Goal: Task Accomplishment & Management: Manage account settings

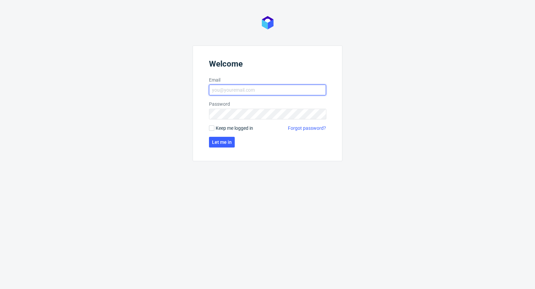
type input "michal.palasek@packhelp.com"
click at [217, 125] on span "Keep me logged in" at bounding box center [234, 128] width 37 height 7
click at [214, 125] on input "Keep me logged in" at bounding box center [211, 127] width 5 height 5
click at [218, 126] on span "Keep me logged in" at bounding box center [234, 128] width 37 height 7
click at [214, 126] on input "Keep me logged in" at bounding box center [211, 127] width 5 height 5
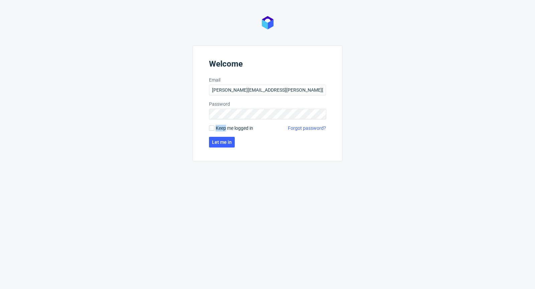
click at [218, 126] on span "Keep me logged in" at bounding box center [234, 128] width 37 height 7
click at [214, 126] on input "Keep me logged in" at bounding box center [211, 127] width 5 height 5
checkbox input "true"
click at [217, 143] on span "Let me in" at bounding box center [222, 142] width 20 height 5
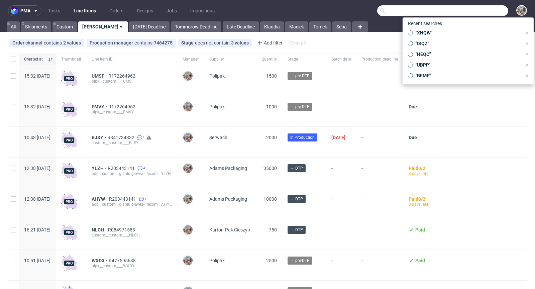
click at [478, 12] on input "text" at bounding box center [442, 10] width 131 height 11
paste input "ZLIE"
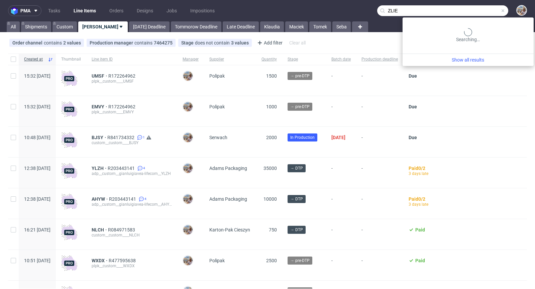
type input "ZLIE"
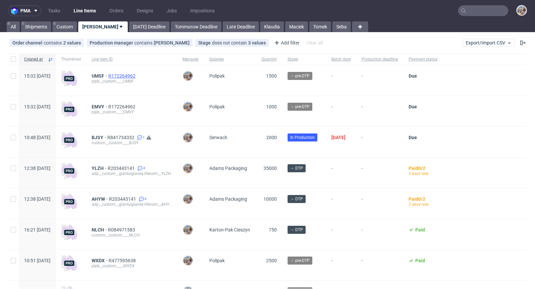
click at [137, 78] on span "R172264962" at bounding box center [122, 75] width 28 height 5
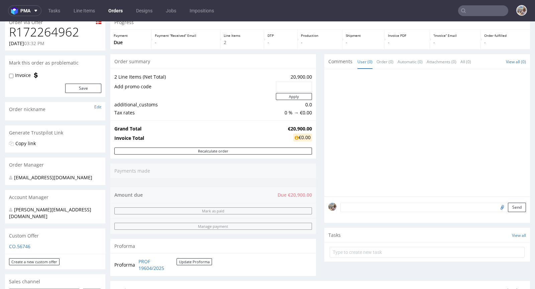
scroll to position [150, 0]
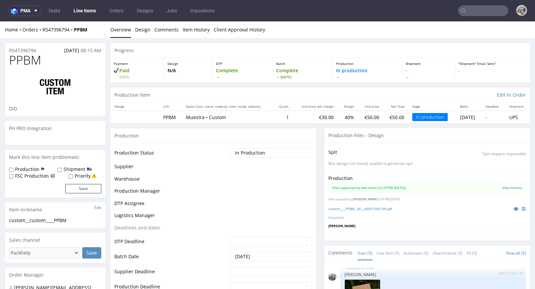
scroll to position [14, 0]
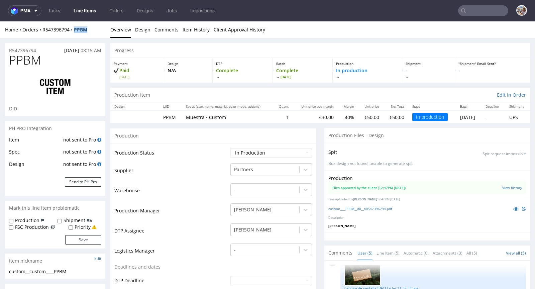
drag, startPoint x: 94, startPoint y: 30, endPoint x: 76, endPoint y: 29, distance: 18.8
click at [76, 29] on div "Home Orders R547396794 PPBM" at bounding box center [55, 29] width 100 height 7
copy strong "PPBM"
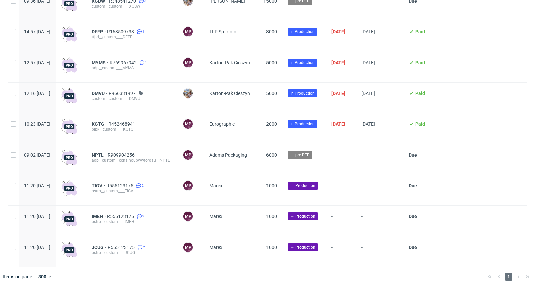
scroll to position [1804, 0]
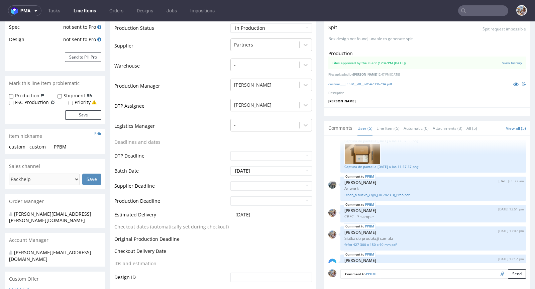
scroll to position [55, 0]
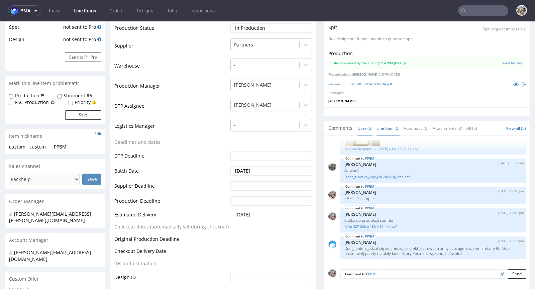
click at [388, 126] on link "Line Item (5)" at bounding box center [387, 128] width 23 height 14
click at [379, 273] on textarea at bounding box center [433, 283] width 186 height 29
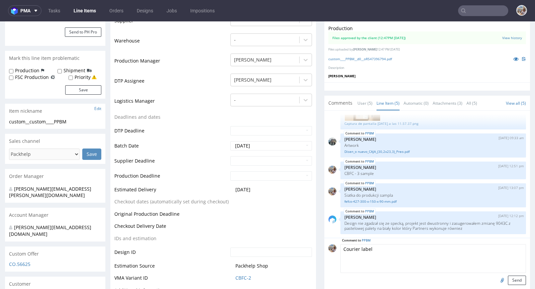
scroll to position [181, 0]
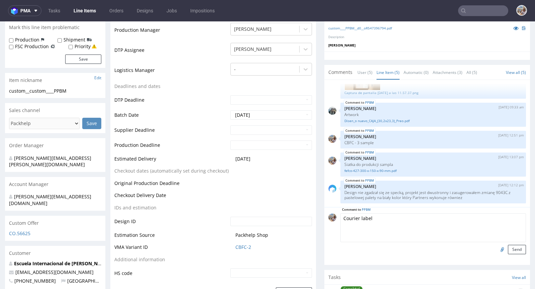
type textarea "Courier label"
click at [496, 247] on input "file" at bounding box center [500, 249] width 9 height 9
type input "C:\fakepath\Sample_PPBM.pdf"
click at [508, 248] on button "Send" at bounding box center [517, 249] width 18 height 9
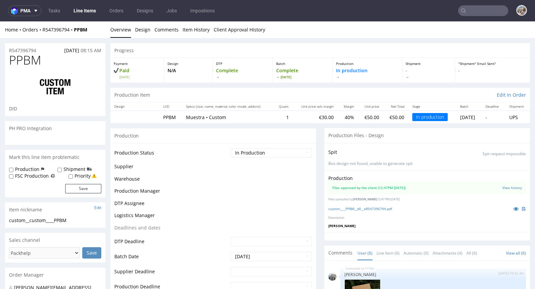
scroll to position [83, 0]
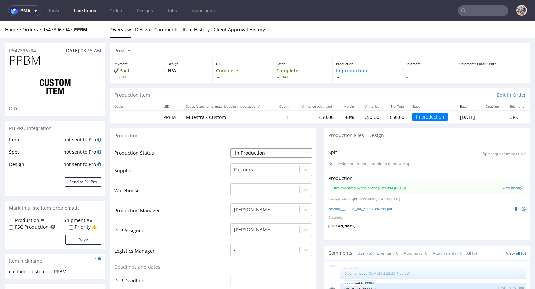
click at [233, 153] on select "Waiting for Artwork Waiting for Diecut Waiting for Mockup Waiting for DTP Waiti…" at bounding box center [271, 152] width 82 height 9
select select "production_complete"
click at [230, 148] on select "Waiting for Artwork Waiting for Diecut Waiting for Mockup Waiting for DTP Waiti…" at bounding box center [271, 152] width 82 height 9
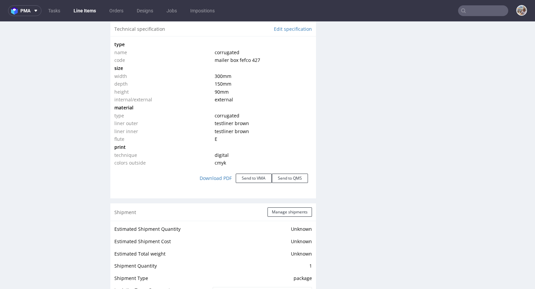
scroll to position [808, 0]
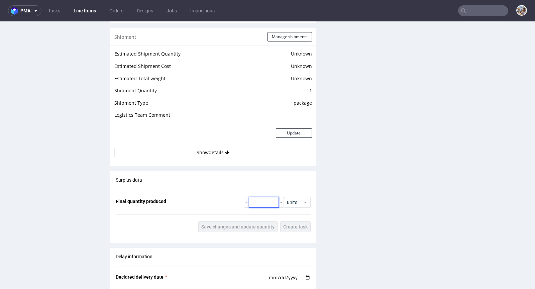
click at [261, 199] on input "number" at bounding box center [264, 202] width 30 height 11
type input "1"
click at [247, 221] on button "Save changes and update quantity" at bounding box center [237, 226] width 79 height 11
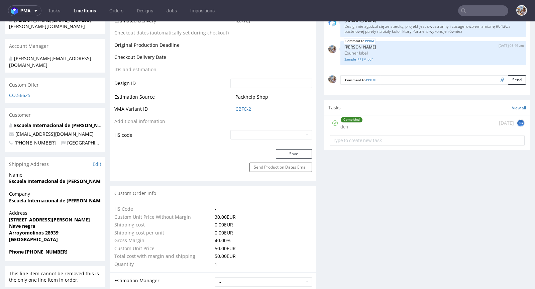
scroll to position [321, 0]
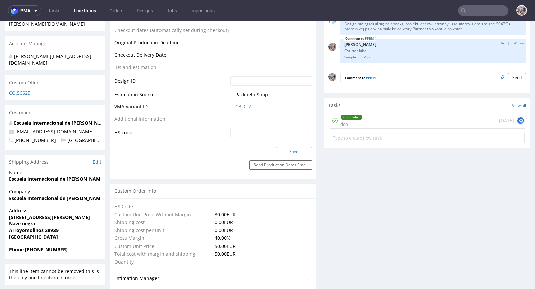
click at [287, 150] on button "Save" at bounding box center [294, 151] width 36 height 9
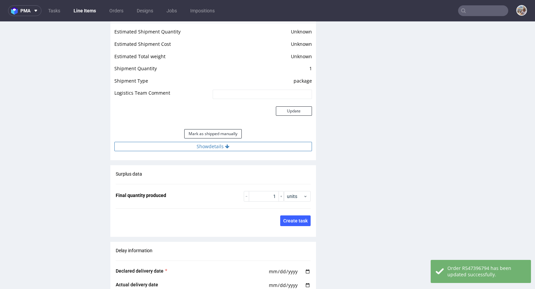
scroll to position [828, 0]
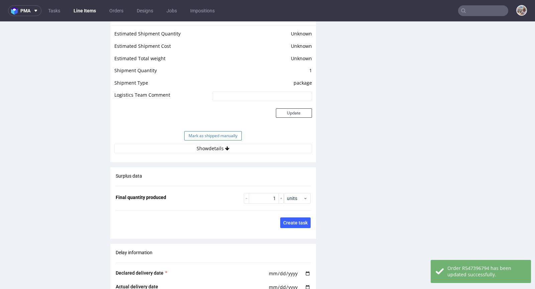
click at [213, 136] on button "Mark as shipped manually" at bounding box center [212, 135] width 57 height 9
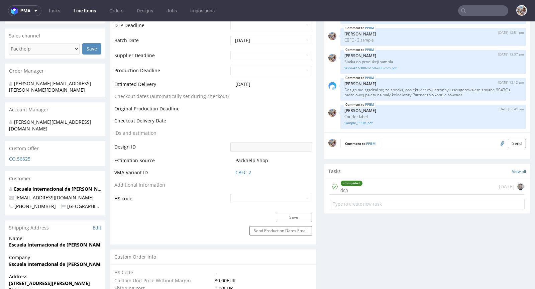
scroll to position [0, 0]
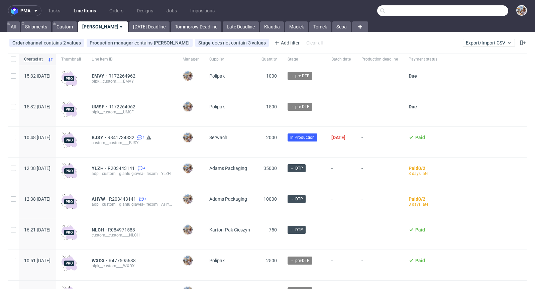
click at [474, 8] on input "text" at bounding box center [442, 10] width 131 height 11
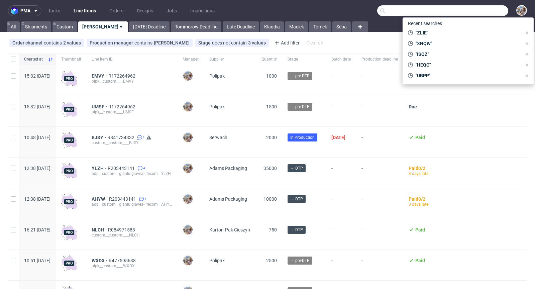
paste input "TPPN"
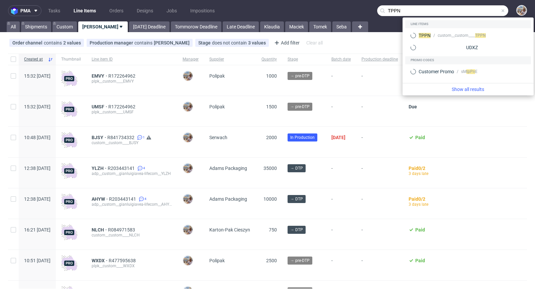
type input "TPPN"
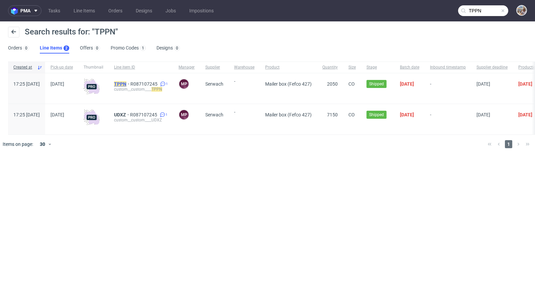
click at [126, 84] on mark "TPPN" at bounding box center [120, 83] width 12 height 5
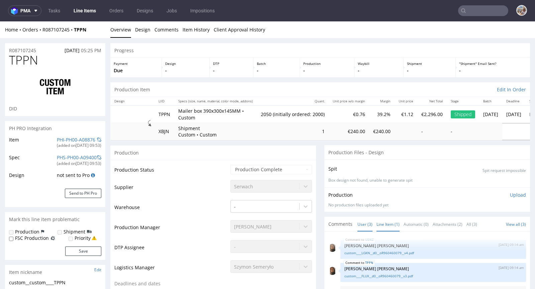
click at [380, 224] on link "Line Item (1)" at bounding box center [387, 224] width 23 height 14
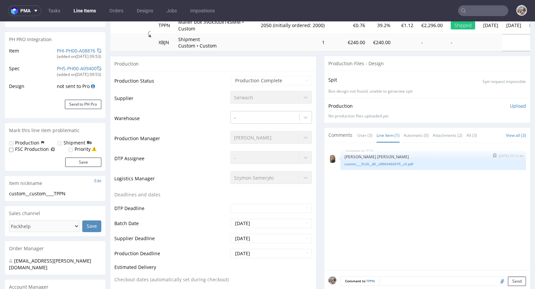
scroll to position [53, 0]
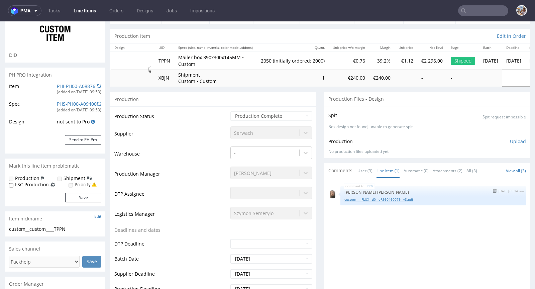
click at [382, 197] on link "custom____FLUX__d0__oR960460079__v3.pdf" at bounding box center [433, 199] width 178 height 5
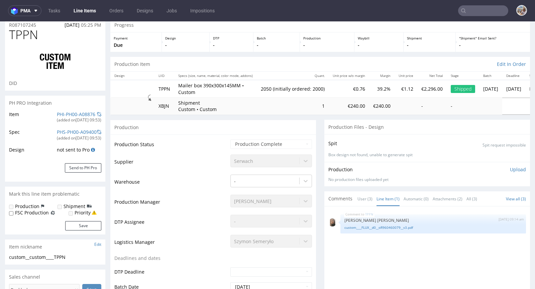
scroll to position [0, 0]
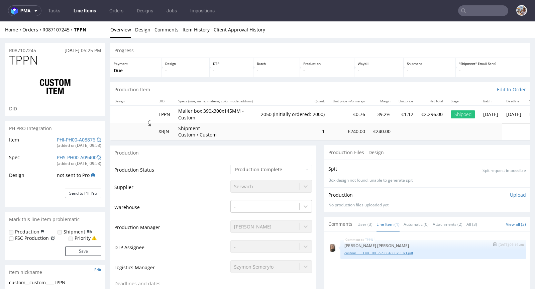
click at [356, 253] on link "custom____FLUX__d0__oR960460079__v3.pdf" at bounding box center [433, 252] width 178 height 5
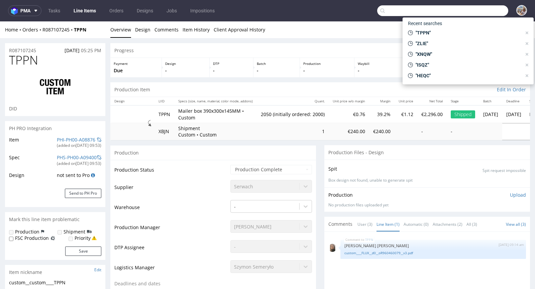
click at [483, 12] on input "text" at bounding box center [442, 10] width 131 height 11
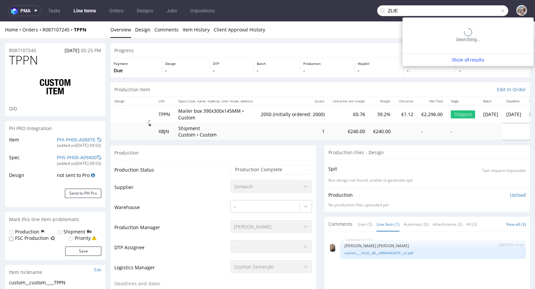
type input "ZLIE"
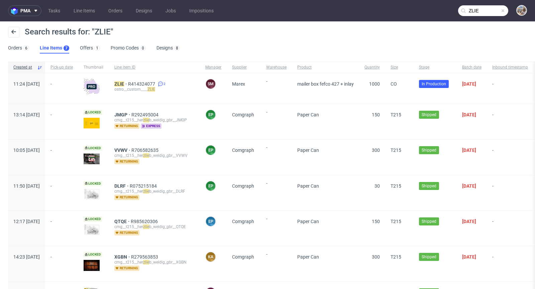
click at [500, 10] on span at bounding box center [502, 10] width 5 height 5
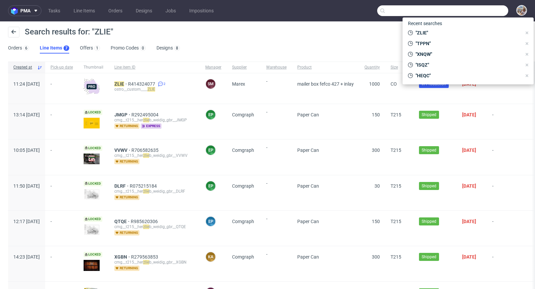
click at [476, 12] on input "text" at bounding box center [442, 10] width 131 height 11
paste input "MYMS"
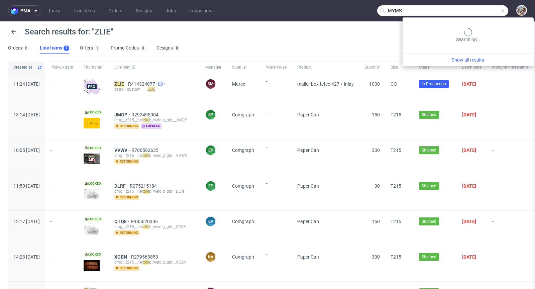
type input "MYMS"
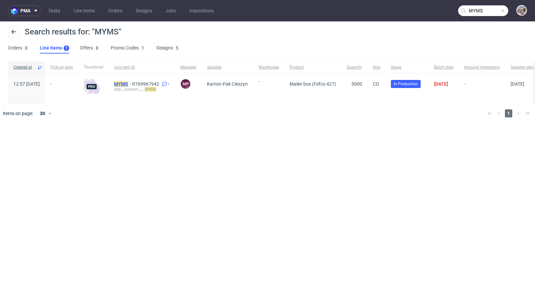
click at [128, 82] on mark "MYMS" at bounding box center [121, 83] width 14 height 5
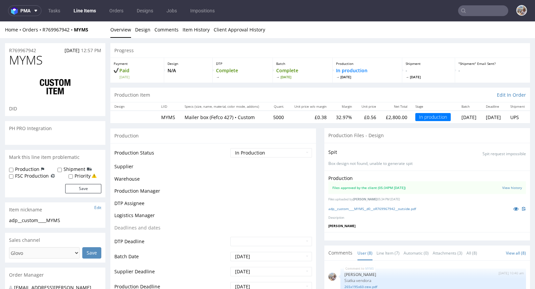
scroll to position [101, 0]
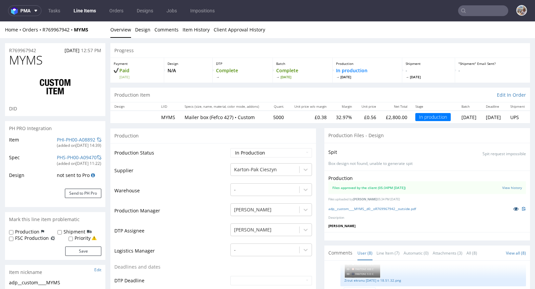
click at [513, 207] on icon at bounding box center [515, 208] width 5 height 5
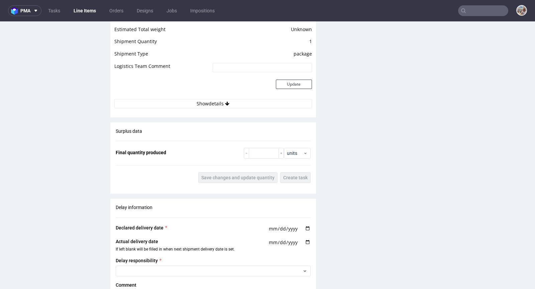
scroll to position [942, 0]
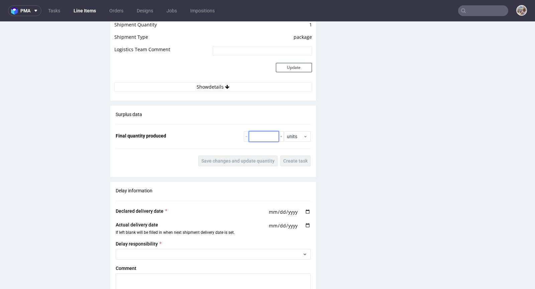
click at [265, 134] on input "number" at bounding box center [264, 136] width 30 height 11
type input "5080"
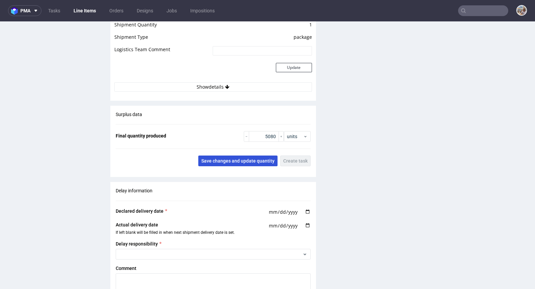
click at [248, 161] on span "Save changes and update quantity" at bounding box center [237, 160] width 73 height 5
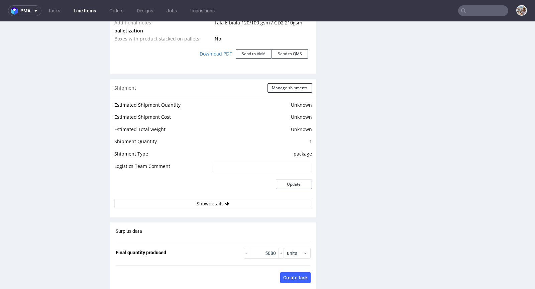
scroll to position [817, 0]
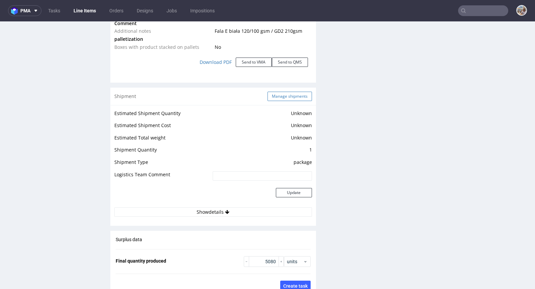
click at [275, 93] on button "Manage shipments" at bounding box center [289, 96] width 44 height 9
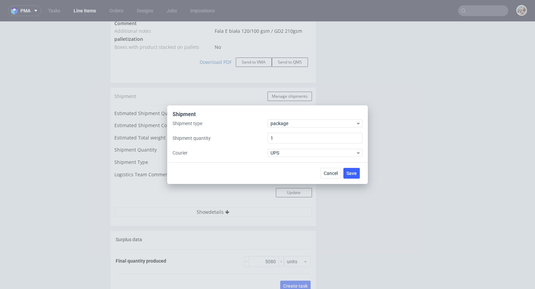
click at [290, 119] on div "package" at bounding box center [314, 123] width 95 height 8
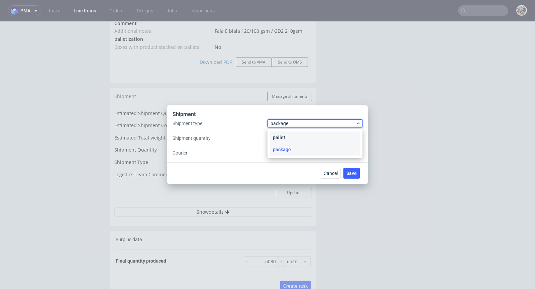
click at [291, 136] on div "pallet" at bounding box center [315, 137] width 90 height 12
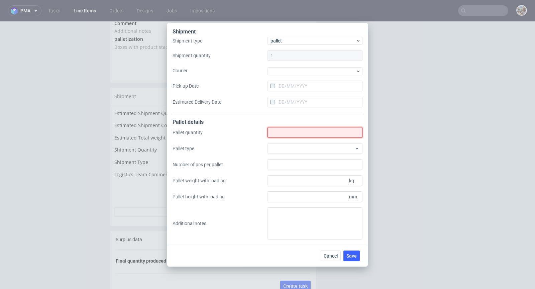
click at [298, 133] on input "Shipment type" at bounding box center [314, 132] width 95 height 11
type input "3"
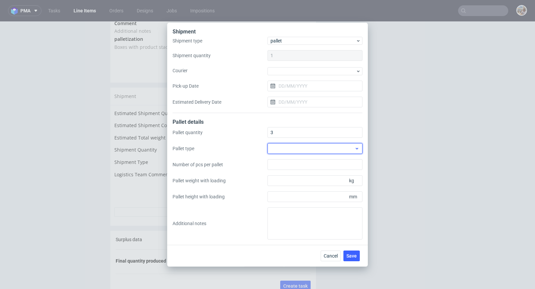
click at [351, 151] on div at bounding box center [314, 148] width 95 height 11
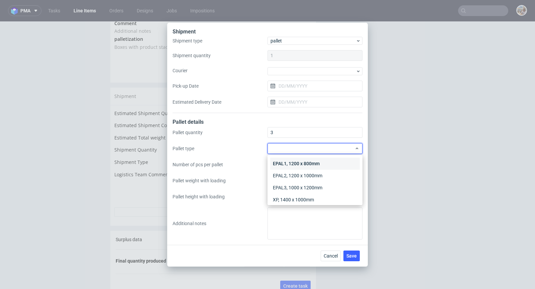
click at [327, 164] on div "EPAL1, 1200 x 800mm" at bounding box center [315, 163] width 90 height 12
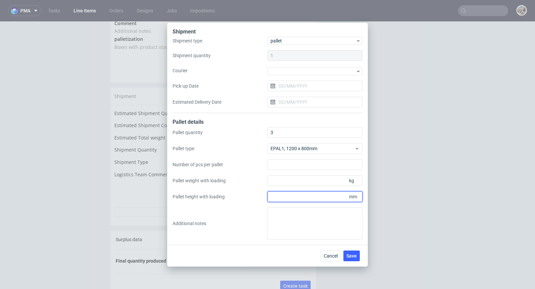
click at [311, 198] on input "Pallet height with loading" at bounding box center [314, 196] width 95 height 11
type input "1600"
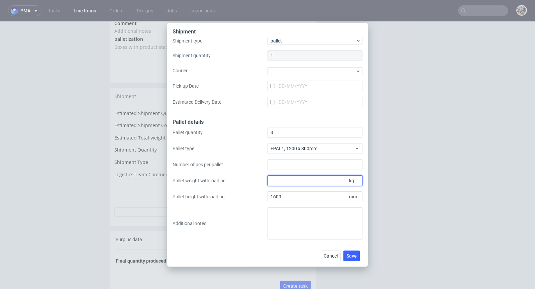
click at [303, 181] on input "Pallet weight with loading" at bounding box center [314, 180] width 95 height 11
type input "570"
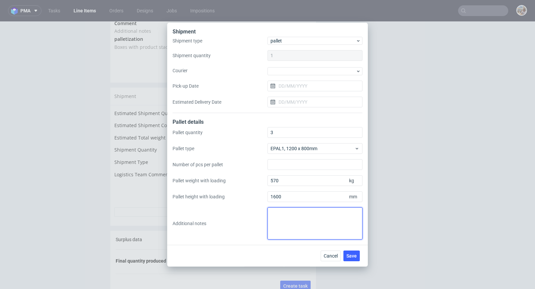
click at [282, 222] on textarea at bounding box center [314, 223] width 95 height 32
paste textarea "3 palety 800*1200*1600 waga łącznie 570kg"
type textarea "3 palety 800*1200*1600 waga łącznie 570kg"
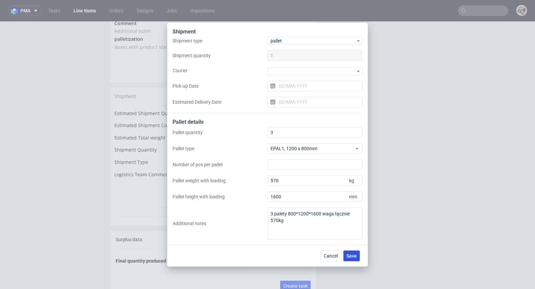
click at [352, 253] on span "Save" at bounding box center [351, 255] width 10 height 5
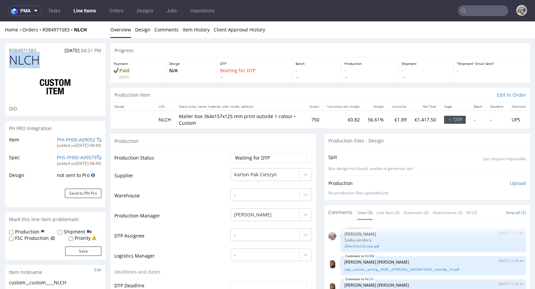
drag, startPoint x: 44, startPoint y: 64, endPoint x: 2, endPoint y: 65, distance: 41.5
copy span "NLCH"
click at [170, 138] on div "Production" at bounding box center [213, 140] width 206 height 15
drag, startPoint x: 42, startPoint y: 50, endPoint x: 8, endPoint y: 50, distance: 34.1
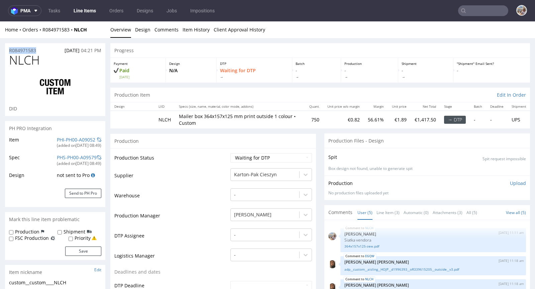
click at [8, 50] on div "R084971583 10.09.2025 04:21 PM" at bounding box center [55, 48] width 100 height 11
copy p "R084971583"
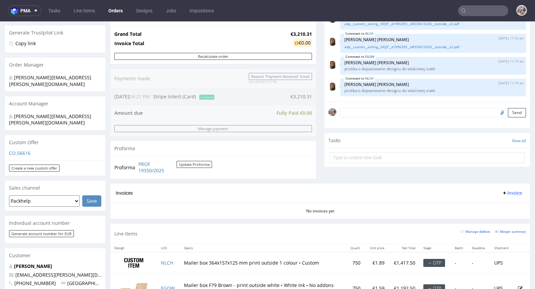
scroll to position [245, 0]
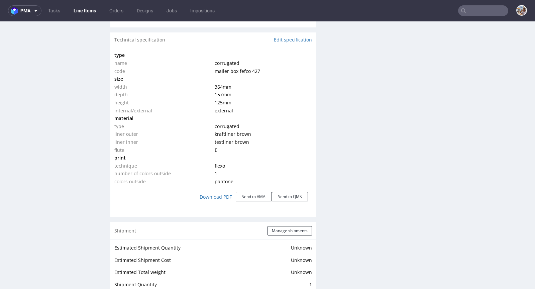
scroll to position [657, 0]
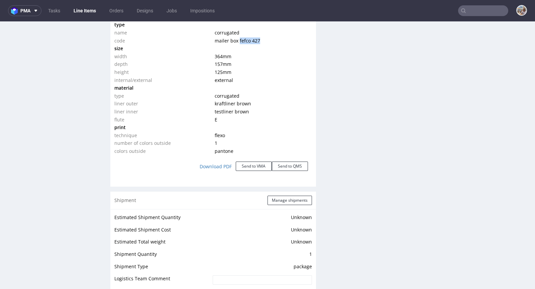
drag, startPoint x: 261, startPoint y: 39, endPoint x: 236, endPoint y: 38, distance: 25.1
click at [236, 38] on td "mailer box fefco 427" at bounding box center [262, 41] width 99 height 8
copy span "fefco 427"
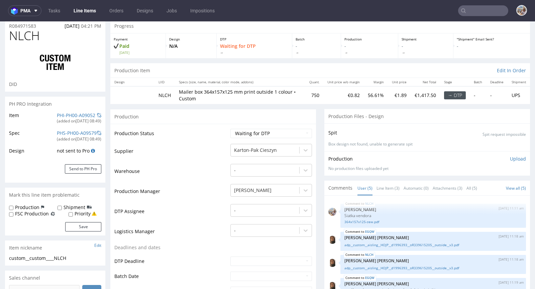
scroll to position [0, 0]
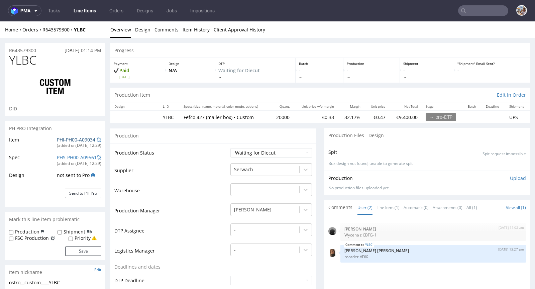
click at [80, 139] on link "PHI-PH00-A09034" at bounding box center [76, 139] width 38 height 6
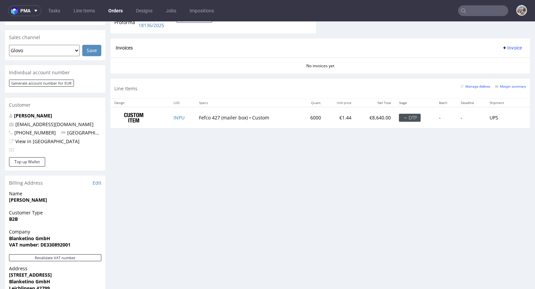
scroll to position [239, 0]
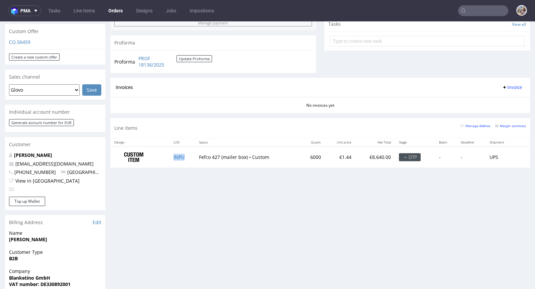
click at [188, 160] on td "INPU" at bounding box center [181, 156] width 25 height 21
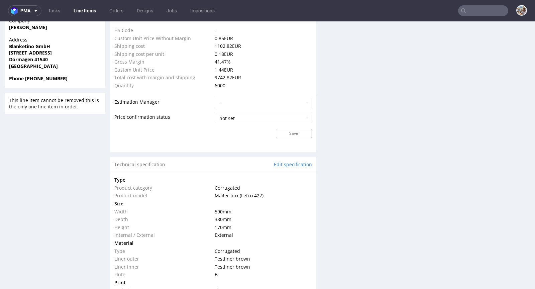
scroll to position [501, 0]
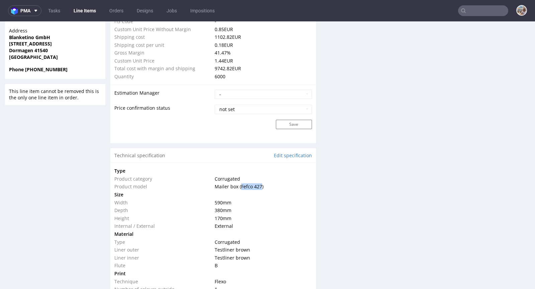
drag, startPoint x: 238, startPoint y: 185, endPoint x: 258, endPoint y: 184, distance: 20.7
click at [258, 184] on span "Mailer box (Fefco 427)" at bounding box center [239, 186] width 49 height 6
copy span "Fefco 427"
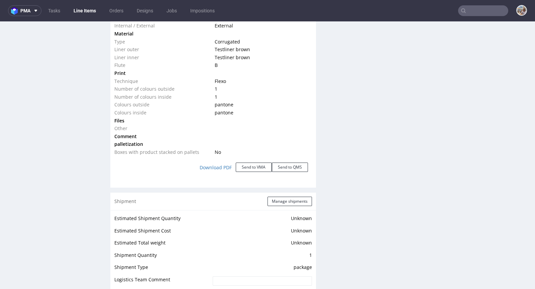
scroll to position [670, 0]
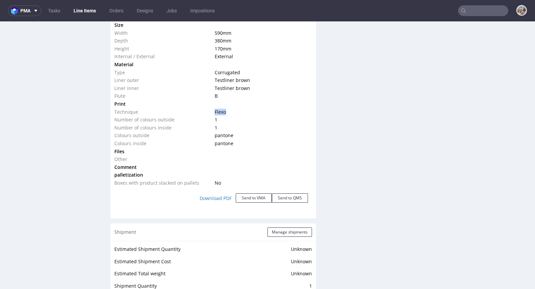
drag, startPoint x: 238, startPoint y: 113, endPoint x: 208, endPoint y: 112, distance: 29.8
click at [208, 112] on tr "Technique Flexo" at bounding box center [213, 112] width 198 height 8
copy tr "Flexo"
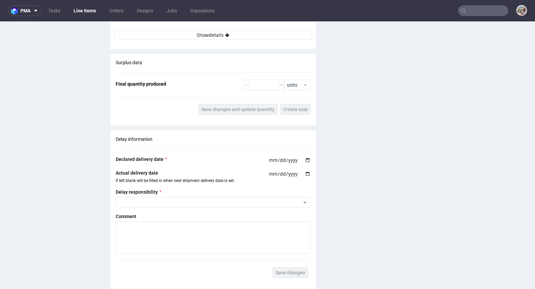
scroll to position [1146, 0]
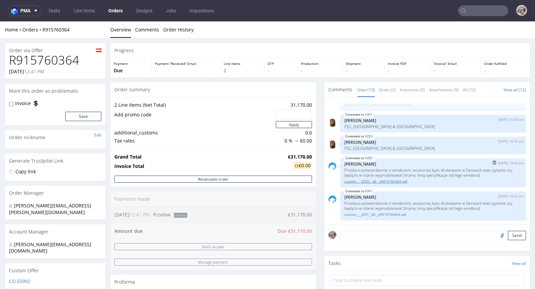
click at [369, 182] on link "custom____VZZU__d0__oR915760364.pdf" at bounding box center [433, 181] width 178 height 5
click at [357, 213] on link "custom____IOFY__d0__oR915760364.pdf" at bounding box center [433, 214] width 178 height 5
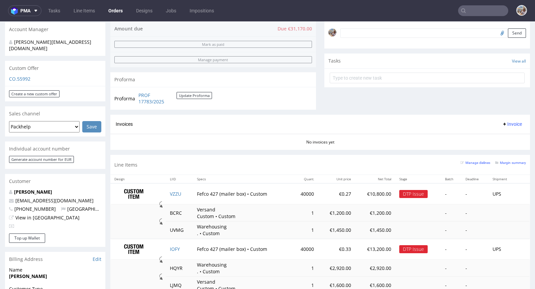
scroll to position [221, 0]
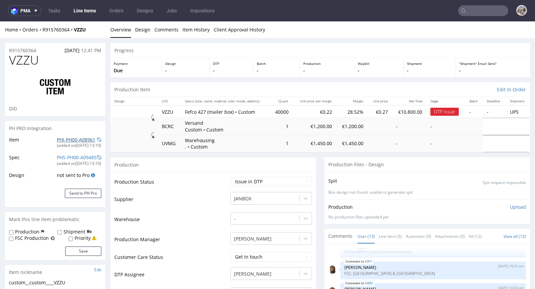
click at [85, 139] on link "PHI-PH00-A08961" at bounding box center [76, 139] width 38 height 6
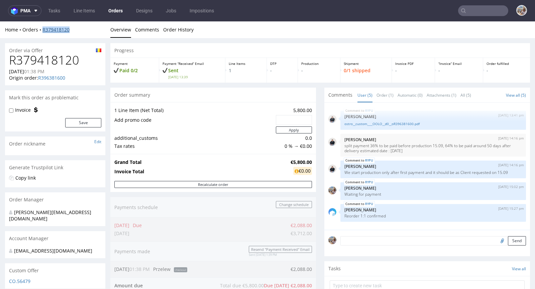
drag, startPoint x: 78, startPoint y: 29, endPoint x: 43, endPoint y: 30, distance: 35.1
click at [43, 30] on div "Home Orders R379418120" at bounding box center [55, 29] width 100 height 7
copy link "R379418120"
click at [480, 13] on input "text" at bounding box center [483, 10] width 50 height 11
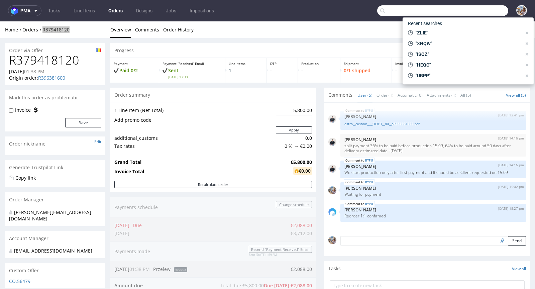
paste input "TPPN"
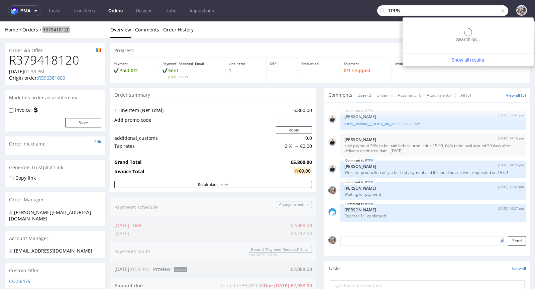
type input "TPPN"
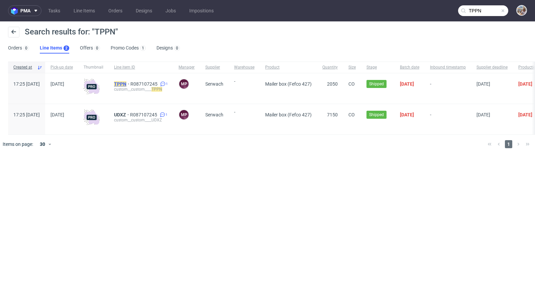
click at [126, 82] on mark "TPPN" at bounding box center [120, 83] width 12 height 5
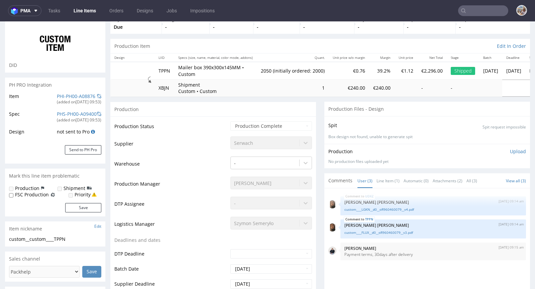
scroll to position [48, 0]
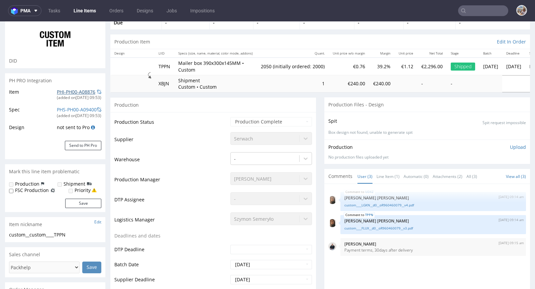
click at [76, 92] on link "PHI-PH00-A08876" at bounding box center [76, 92] width 38 height 6
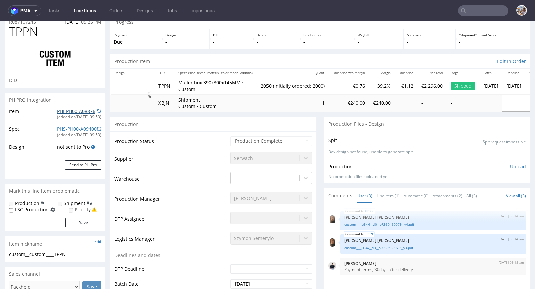
scroll to position [0, 0]
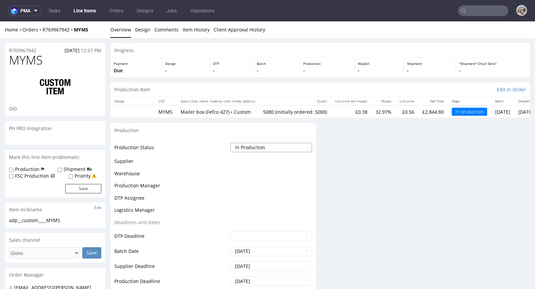
click at [258, 150] on select "Waiting for Artwork Waiting for Diecut Waiting for Mockup Waiting for DTP Waiti…" at bounding box center [271, 147] width 82 height 9
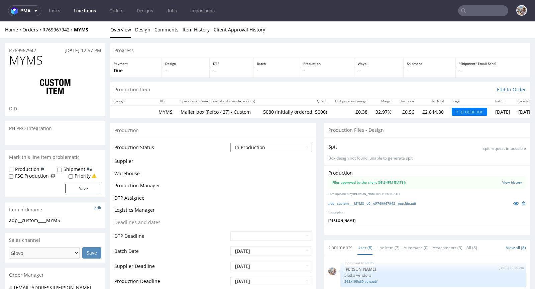
scroll to position [101, 0]
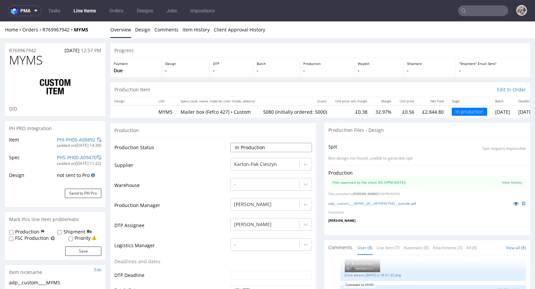
select select "production_complete"
click at [230, 143] on select "Waiting for Artwork Waiting for Diecut Waiting for Mockup Waiting for DTP Waiti…" at bounding box center [271, 147] width 82 height 9
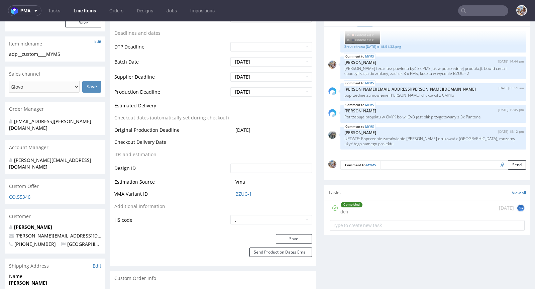
scroll to position [360, 0]
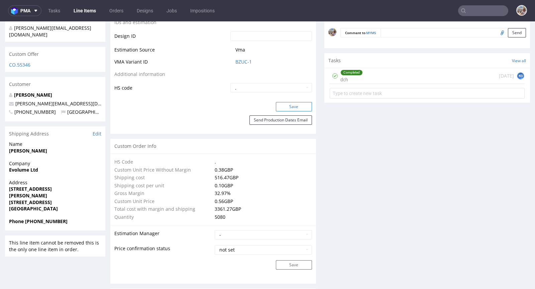
click at [288, 107] on button "Save" at bounding box center [294, 106] width 36 height 9
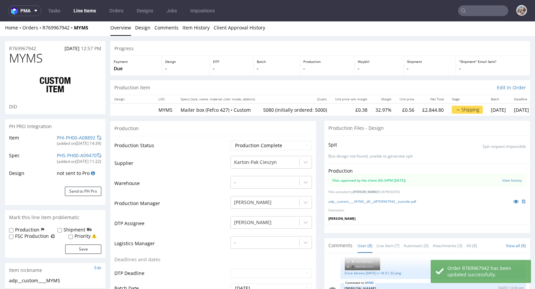
scroll to position [0, 0]
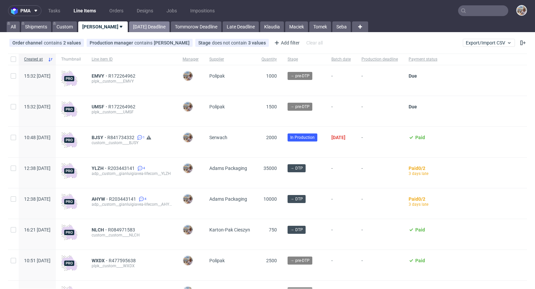
click at [131, 29] on link "[DATE] Deadline" at bounding box center [149, 26] width 40 height 11
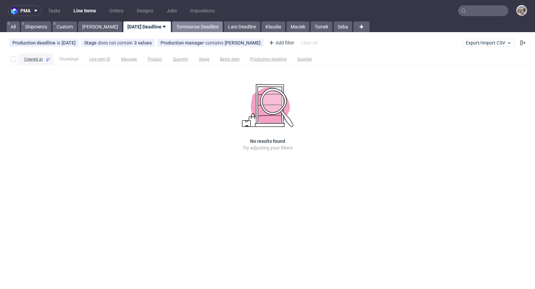
click at [177, 29] on link "Tommorow Deadline" at bounding box center [197, 26] width 50 height 11
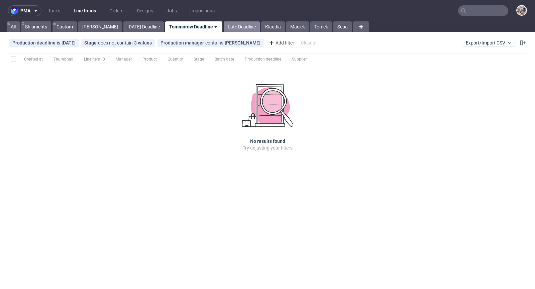
click at [224, 25] on link "Late Deadline" at bounding box center [242, 26] width 36 height 11
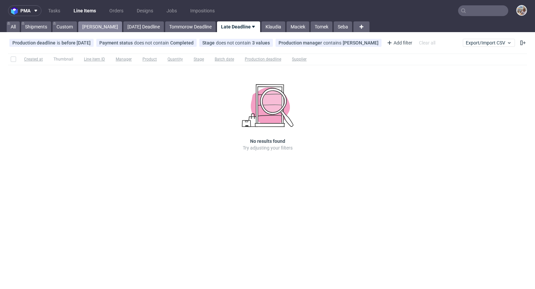
click at [82, 27] on link "[PERSON_NAME]" at bounding box center [100, 26] width 44 height 11
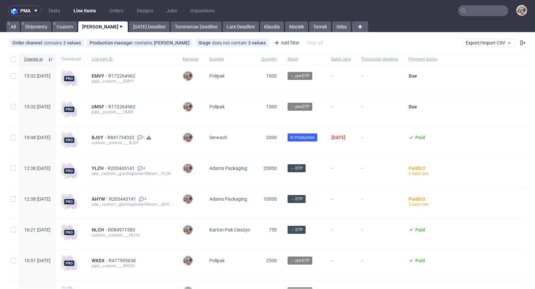
click at [119, 72] on div "EMVY R172264962 plpk__custom____EMVY" at bounding box center [131, 80] width 91 height 30
click at [108, 74] on span "EMVY" at bounding box center [100, 75] width 17 height 5
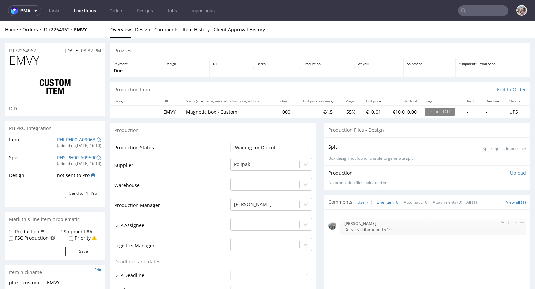
click at [384, 198] on link "Line Item (0)" at bounding box center [387, 202] width 23 height 14
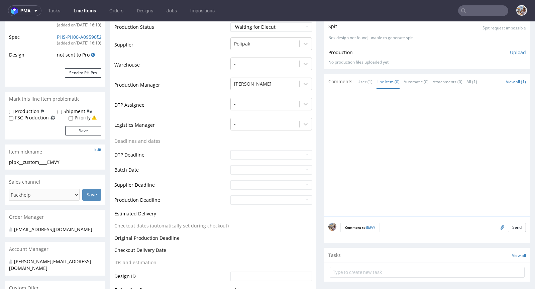
scroll to position [114, 0]
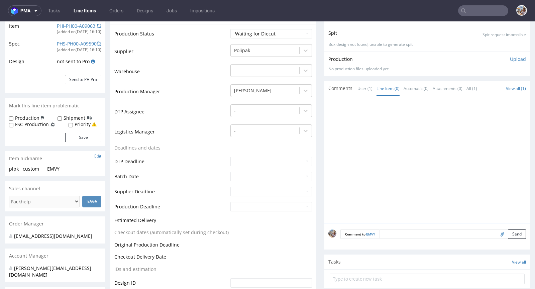
click at [395, 233] on textarea at bounding box center [452, 233] width 146 height 9
type textarea "Vendor die-line"
click at [496, 266] on input "file" at bounding box center [500, 265] width 9 height 9
type input "C:\fakepath\siatka-emvy-cbif-2.pdf"
click at [509, 265] on button "Send" at bounding box center [517, 265] width 18 height 9
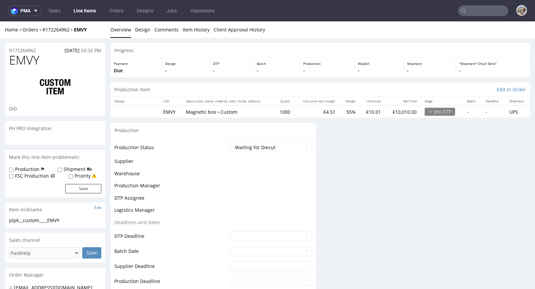
scroll to position [0, 0]
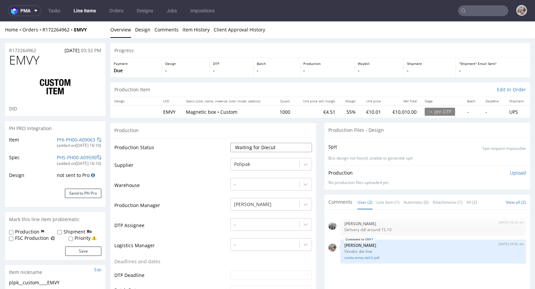
click at [284, 147] on select "Waiting for Artwork Waiting for Diecut Waiting for Mockup Waiting for DTP Waiti…" at bounding box center [271, 147] width 82 height 9
select select "pre_dtp_waiting_for_artwork"
click at [230, 143] on select "Waiting for Artwork Waiting for Diecut Waiting for Mockup Waiting for DTP Waiti…" at bounding box center [271, 147] width 82 height 9
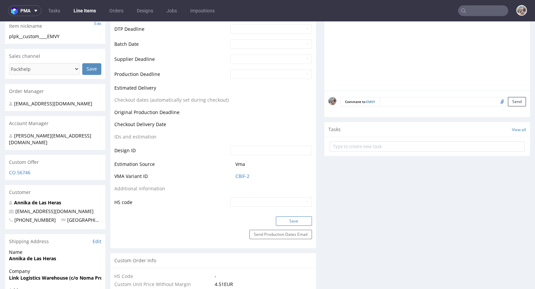
scroll to position [285, 0]
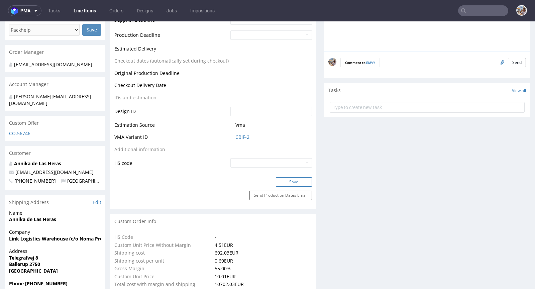
click at [289, 183] on button "Save" at bounding box center [294, 181] width 36 height 9
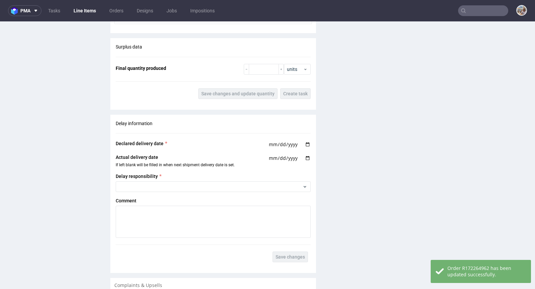
scroll to position [1252, 0]
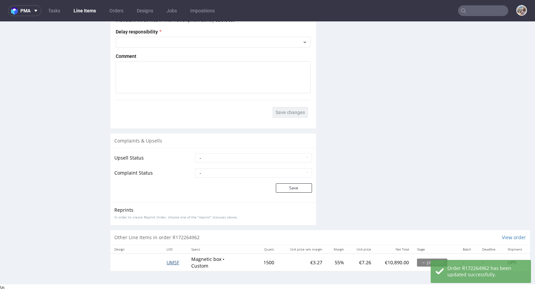
click at [166, 260] on span "UMSF" at bounding box center [172, 262] width 13 height 6
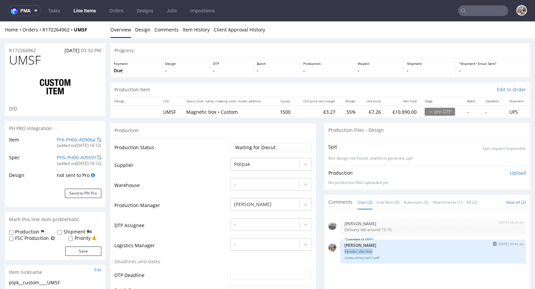
drag, startPoint x: 374, startPoint y: 249, endPoint x: 339, endPoint y: 249, distance: 34.4
click at [344, 249] on p "Vendor die-line" at bounding box center [433, 251] width 178 height 5
copy p "Vendor die-line"
click at [376, 201] on link "Line Item (0)" at bounding box center [387, 202] width 23 height 14
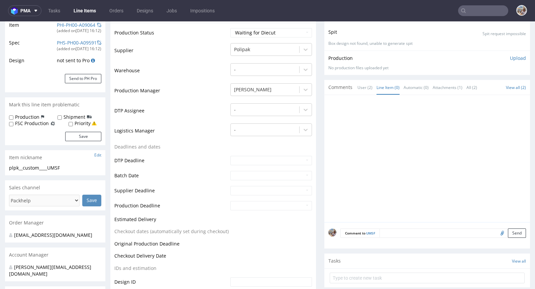
scroll to position [154, 0]
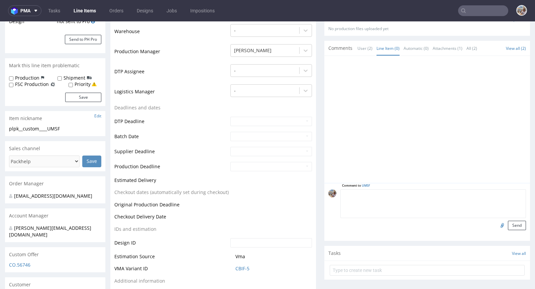
click at [393, 193] on textarea at bounding box center [433, 203] width 186 height 29
paste textarea "Vendor die-line"
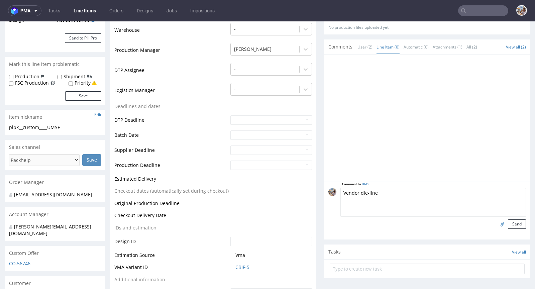
type textarea "Vendor die-line"
click at [484, 226] on div "Send" at bounding box center [433, 223] width 186 height 9
click at [496, 222] on input "file" at bounding box center [500, 223] width 9 height 9
type input "C:\fakepath\siatka-umsf-cbif5.pdf"
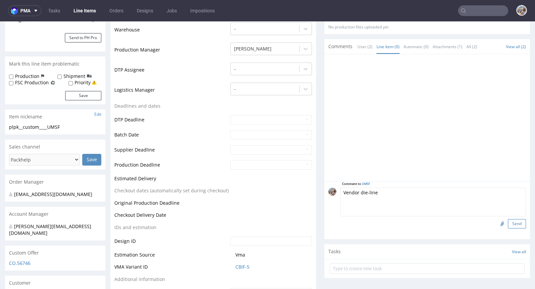
click at [512, 222] on button "Send" at bounding box center [517, 223] width 18 height 9
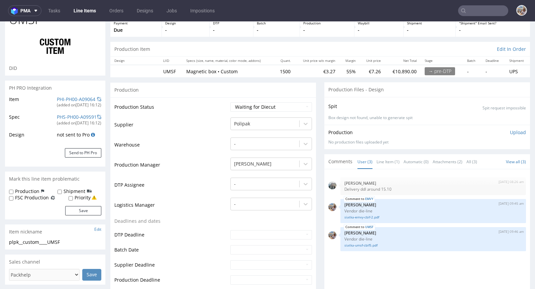
scroll to position [60, 0]
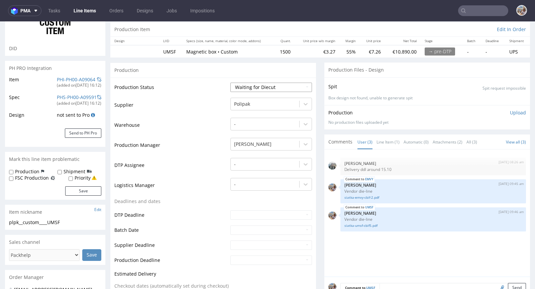
click at [265, 90] on select "Waiting for Artwork Waiting for Diecut Waiting for Mockup Waiting for DTP Waiti…" at bounding box center [271, 87] width 82 height 9
select select "pre_dtp_waiting_for_artwork"
click at [230, 83] on select "Waiting for Artwork Waiting for Diecut Waiting for Mockup Waiting for DTP Waiti…" at bounding box center [271, 87] width 82 height 9
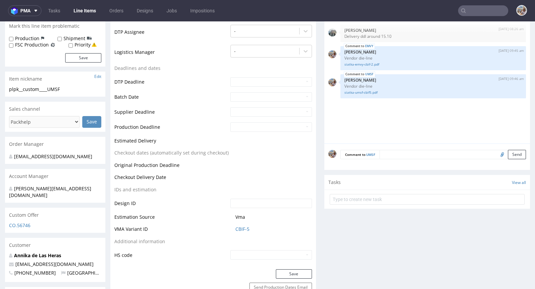
scroll to position [260, 0]
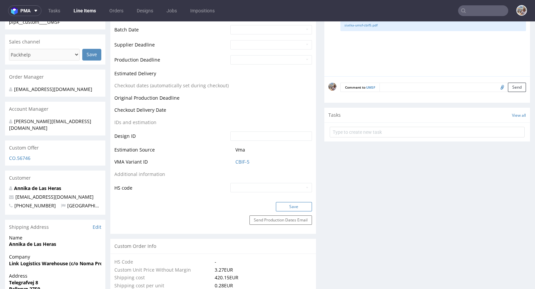
click at [281, 207] on button "Save" at bounding box center [294, 206] width 36 height 9
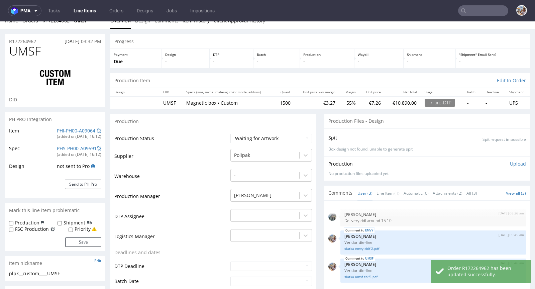
scroll to position [0, 0]
